Goal: Check status: Check status

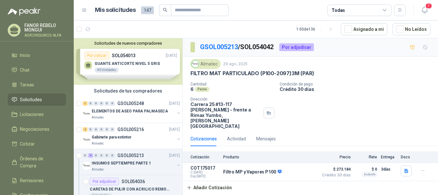
scroll to position [160, 0]
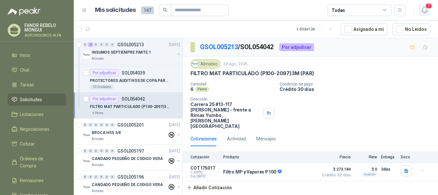
click at [424, 8] on icon "button" at bounding box center [425, 10] width 8 height 8
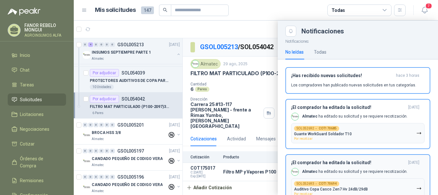
click at [344, 119] on div "Almatec ha editado su solicitud y se requiere recotización." at bounding box center [349, 117] width 116 height 8
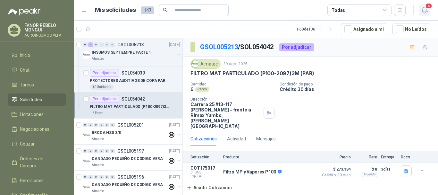
click at [427, 5] on span "6" at bounding box center [428, 6] width 7 height 6
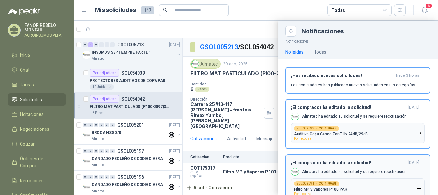
click at [316, 126] on div "SOL052693 → COT170694" at bounding box center [316, 128] width 45 height 5
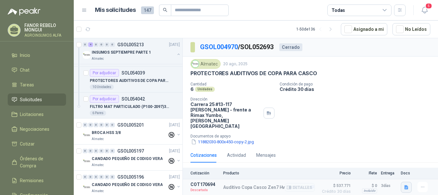
click at [404, 184] on icon "button" at bounding box center [406, 186] width 5 height 5
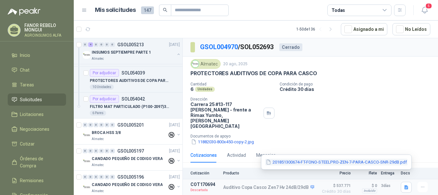
click at [317, 160] on button "201851300674-FT-FONO-STEELPRO-ZEN-7-PARA-CASCO-SNR-29dB.pdf" at bounding box center [336, 161] width 142 height 7
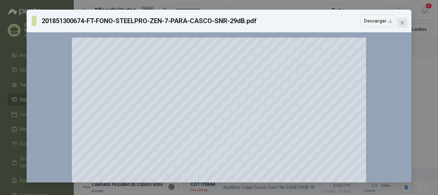
click at [402, 24] on icon "close" at bounding box center [402, 22] width 5 height 5
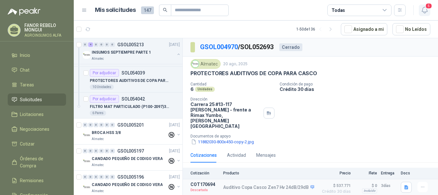
click at [425, 12] on icon "button" at bounding box center [424, 10] width 5 height 6
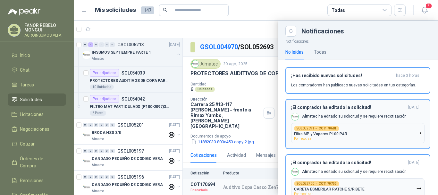
click at [322, 130] on b "COT170681" at bounding box center [328, 128] width 18 height 3
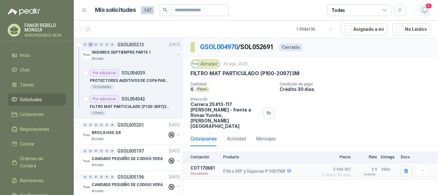
click at [425, 7] on icon "button" at bounding box center [425, 10] width 8 height 8
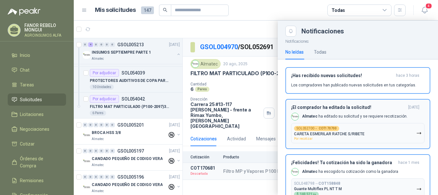
click at [319, 129] on b "COT170700" at bounding box center [328, 128] width 18 height 3
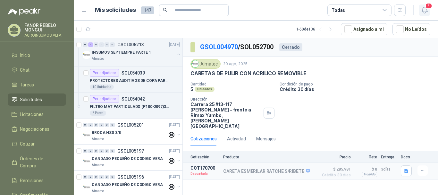
click at [427, 7] on span "3" at bounding box center [428, 6] width 7 height 6
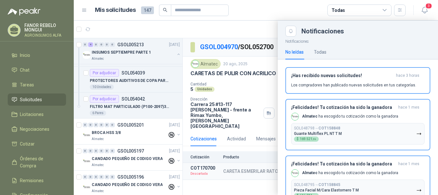
click at [228, 180] on div at bounding box center [256, 108] width 364 height 174
